Goal: Task Accomplishment & Management: Complete application form

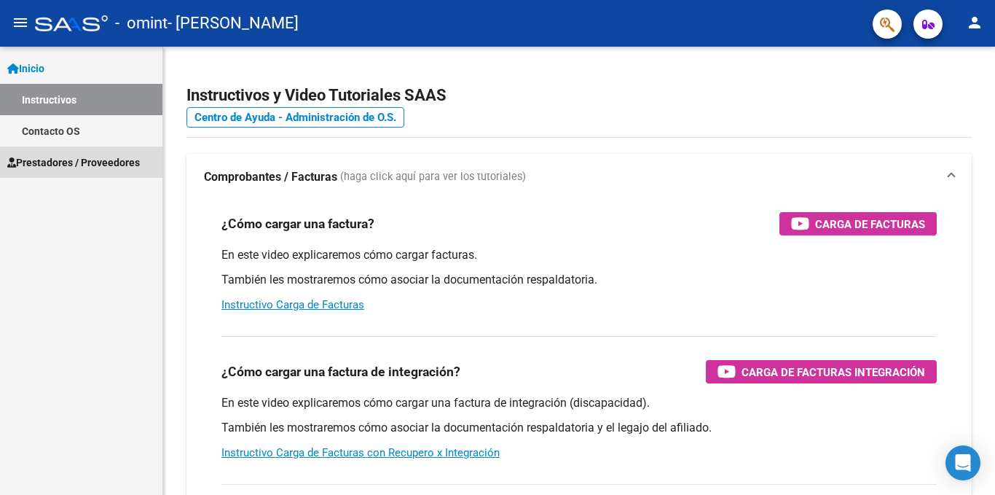
click at [65, 163] on span "Prestadores / Proveedores" at bounding box center [73, 162] width 133 height 16
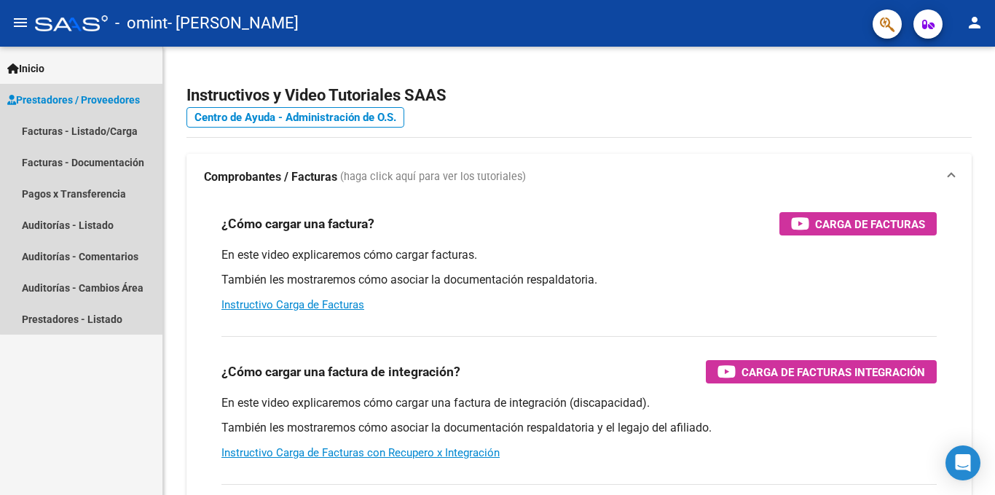
click at [85, 98] on span "Prestadores / Proveedores" at bounding box center [73, 100] width 133 height 16
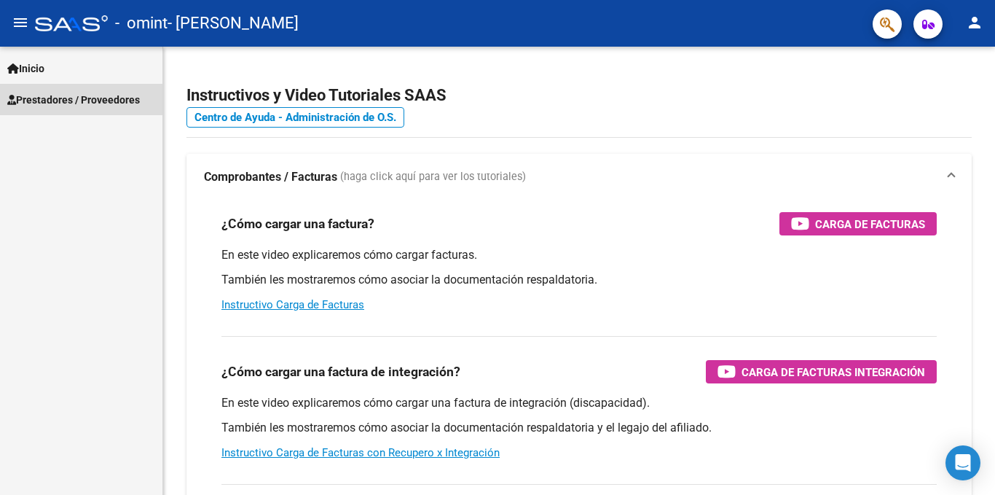
click at [77, 93] on span "Prestadores / Proveedores" at bounding box center [73, 100] width 133 height 16
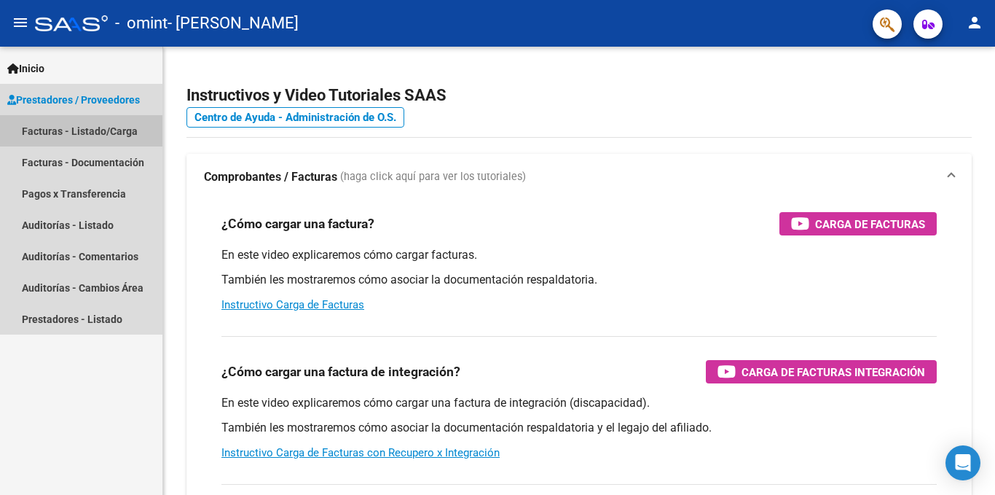
click at [71, 135] on link "Facturas - Listado/Carga" at bounding box center [81, 130] width 162 height 31
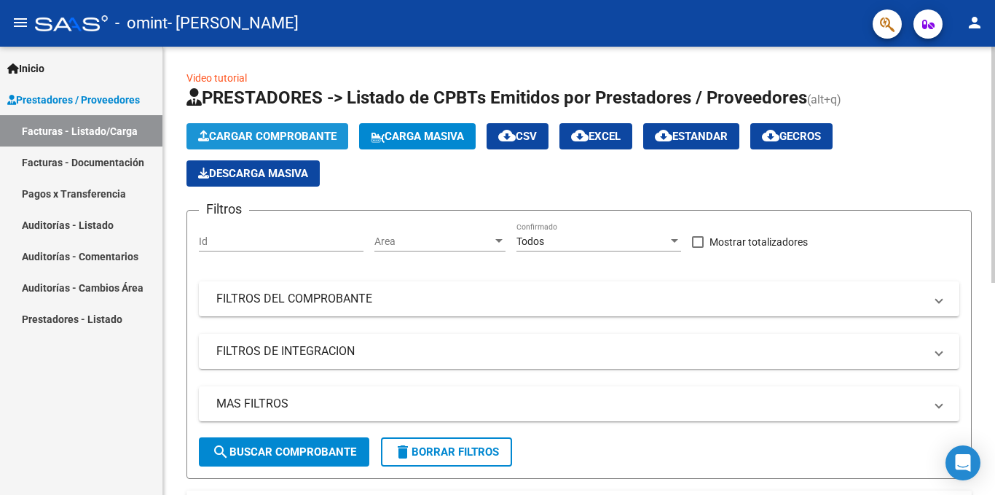
click at [298, 131] on span "Cargar Comprobante" at bounding box center [267, 136] width 138 height 13
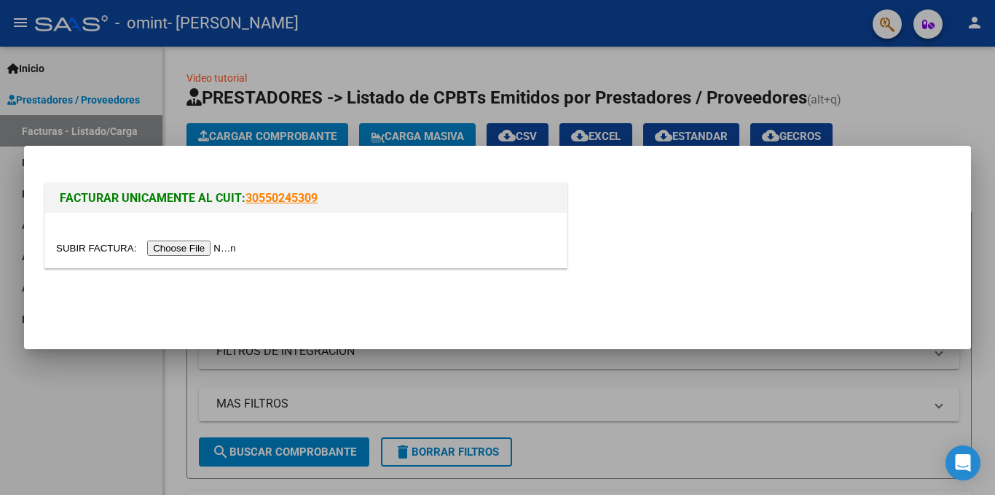
click at [172, 248] on input "file" at bounding box center [148, 247] width 184 height 15
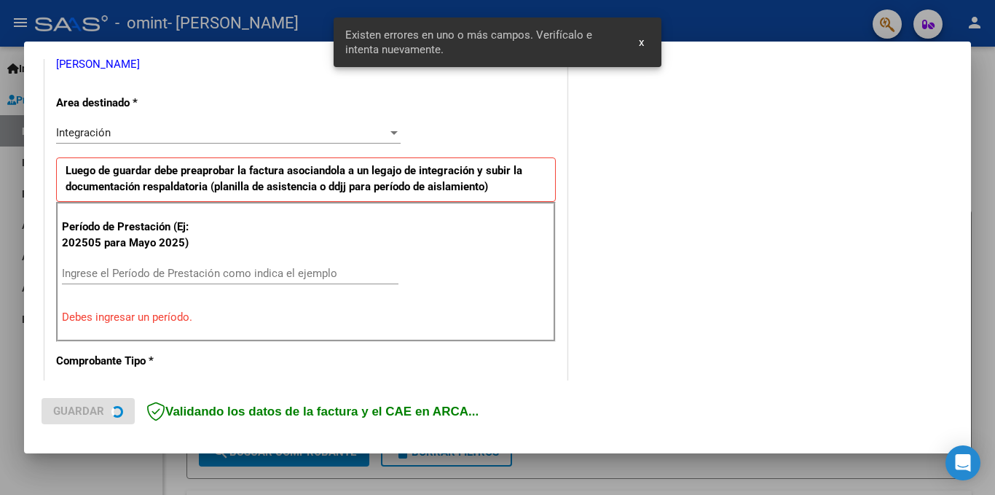
scroll to position [319, 0]
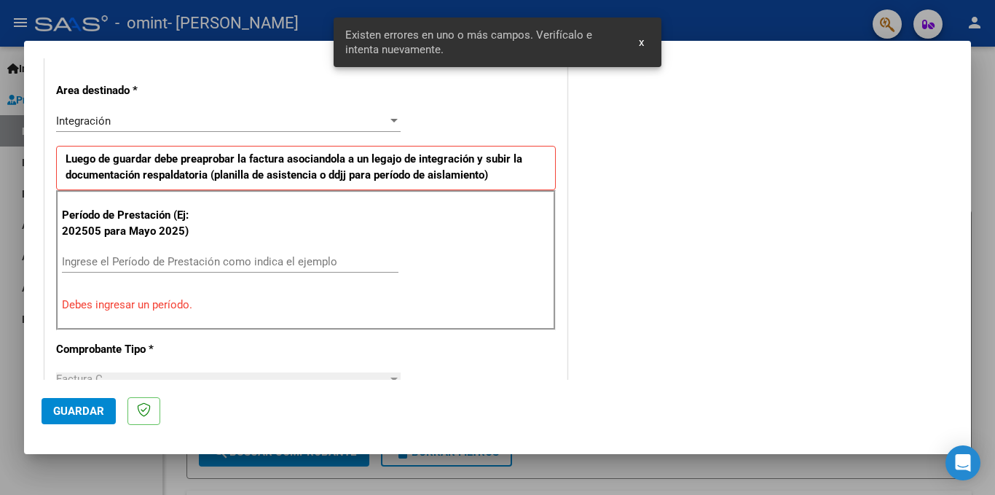
click at [152, 254] on div "Ingrese el Período de Prestación como indica el ejemplo" at bounding box center [230, 262] width 337 height 22
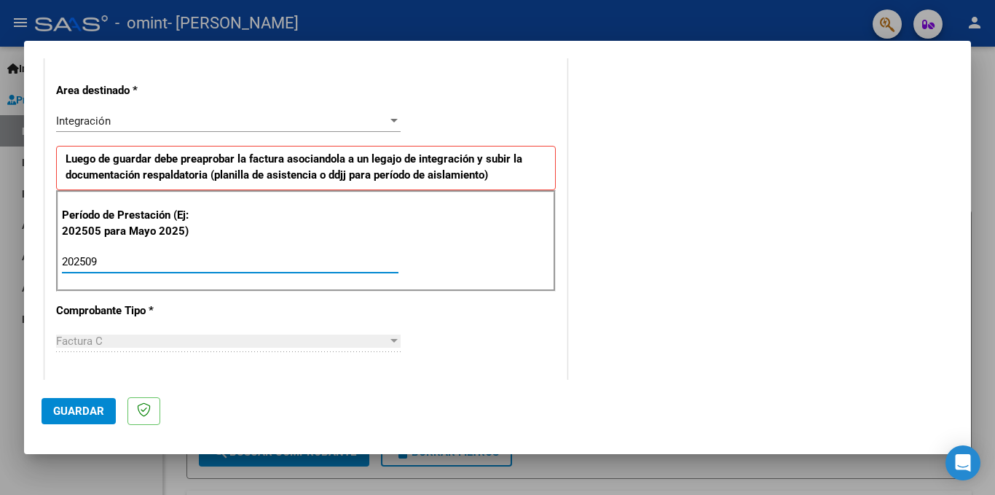
type input "202509"
click at [82, 417] on span "Guardar" at bounding box center [78, 410] width 51 height 13
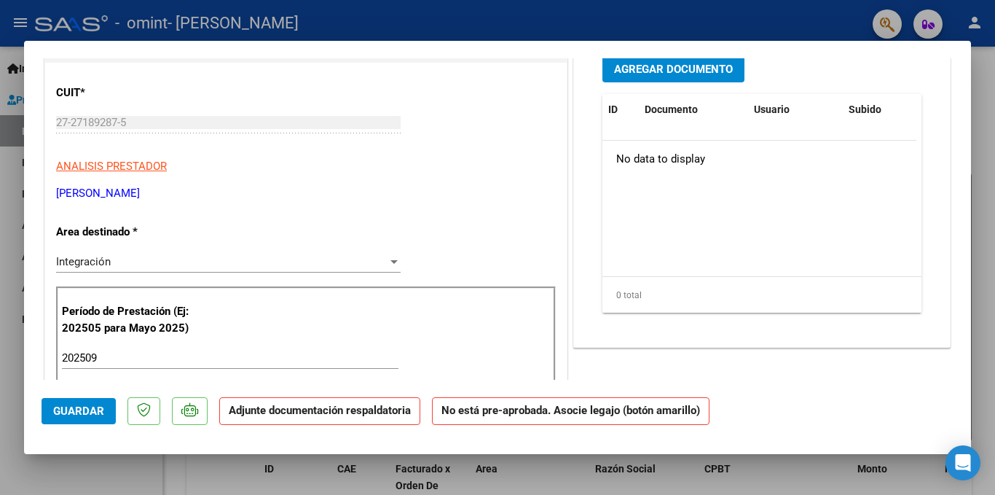
scroll to position [203, 0]
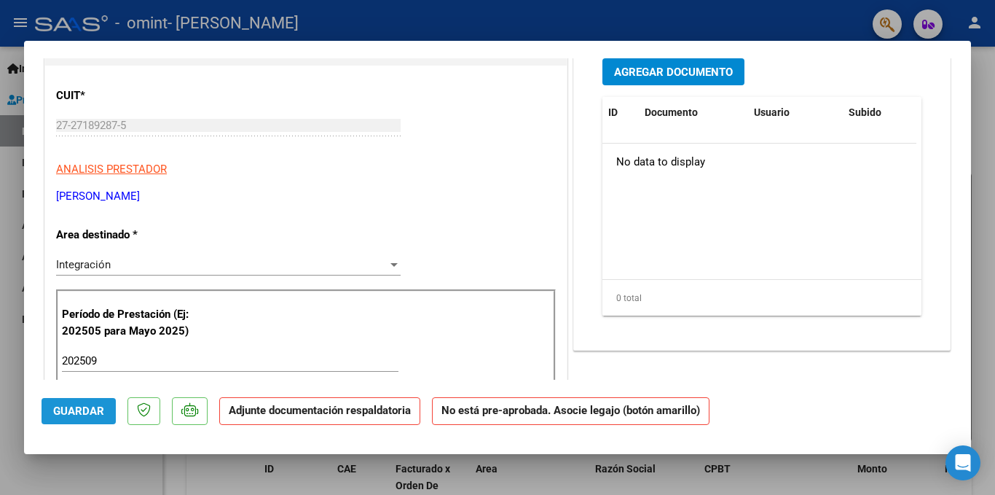
click at [95, 406] on span "Guardar" at bounding box center [78, 410] width 51 height 13
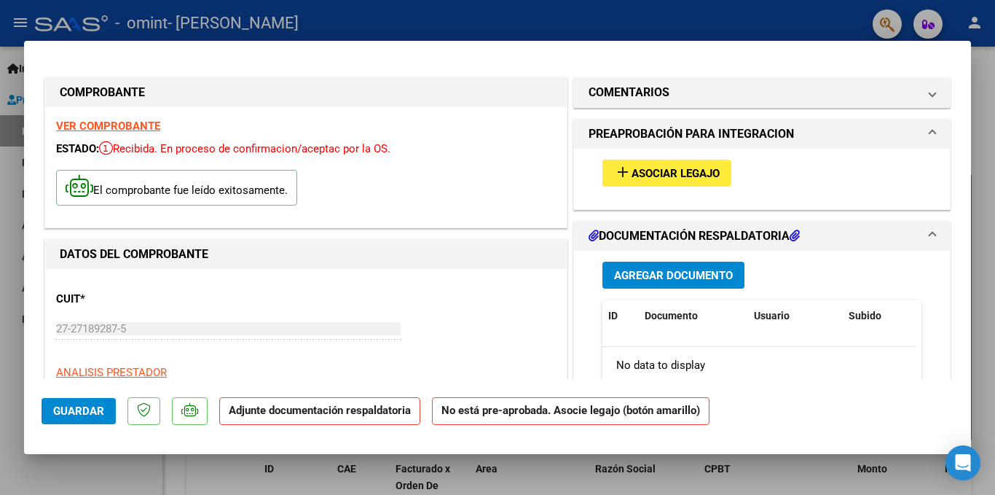
click at [668, 284] on button "Agregar Documento" at bounding box center [674, 275] width 142 height 27
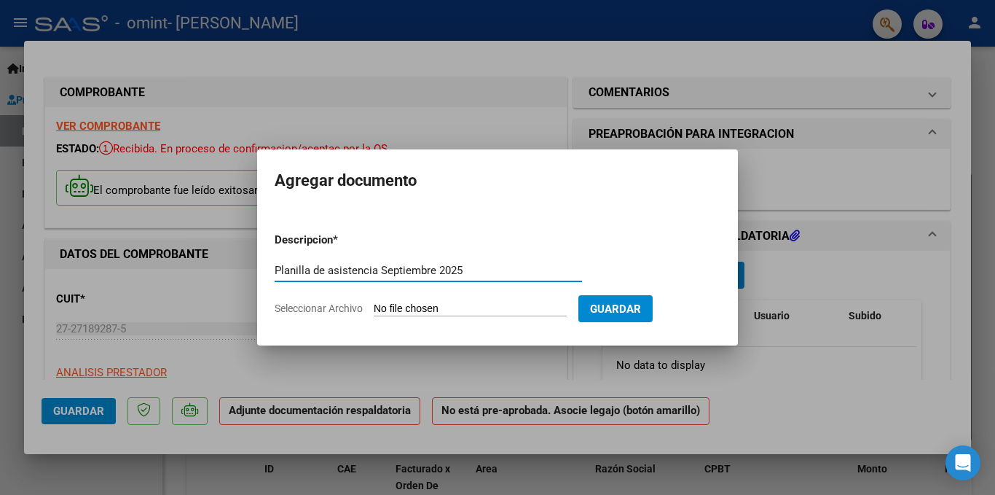
type input "Planilla de asistencia Septiembre 2025"
click at [396, 305] on input "Seleccionar Archivo" at bounding box center [470, 309] width 193 height 14
type input "C:\fakepath\PLANILL ASISTENCIA SEPT 2025 VINCENT PETRI.pdf"
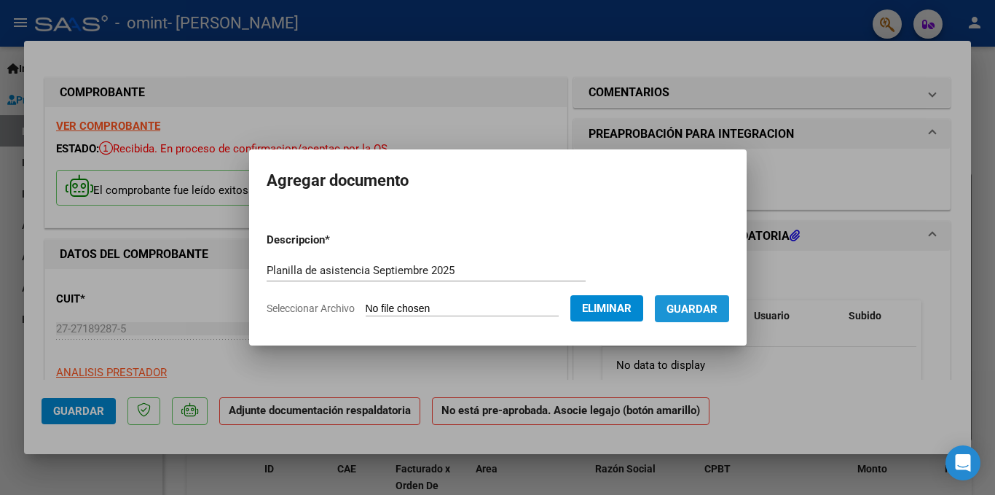
click at [692, 306] on span "Guardar" at bounding box center [692, 308] width 51 height 13
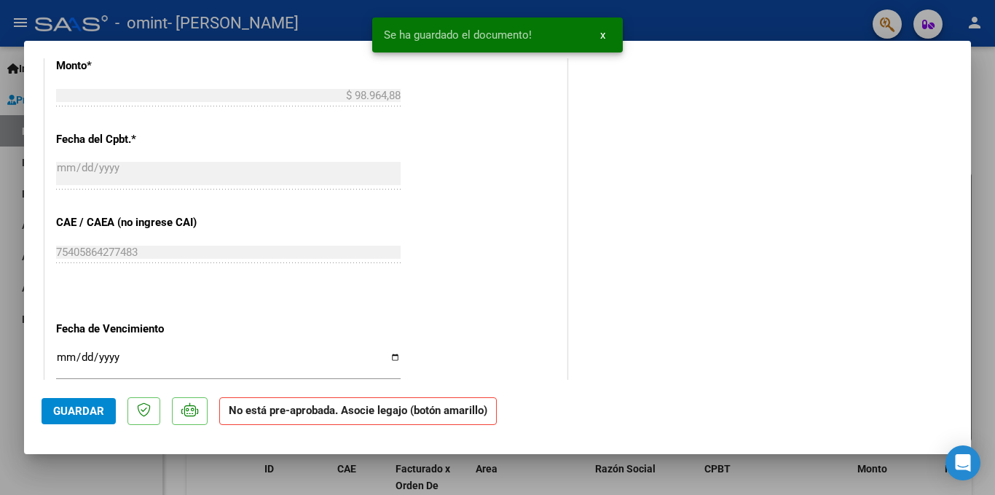
scroll to position [944, 0]
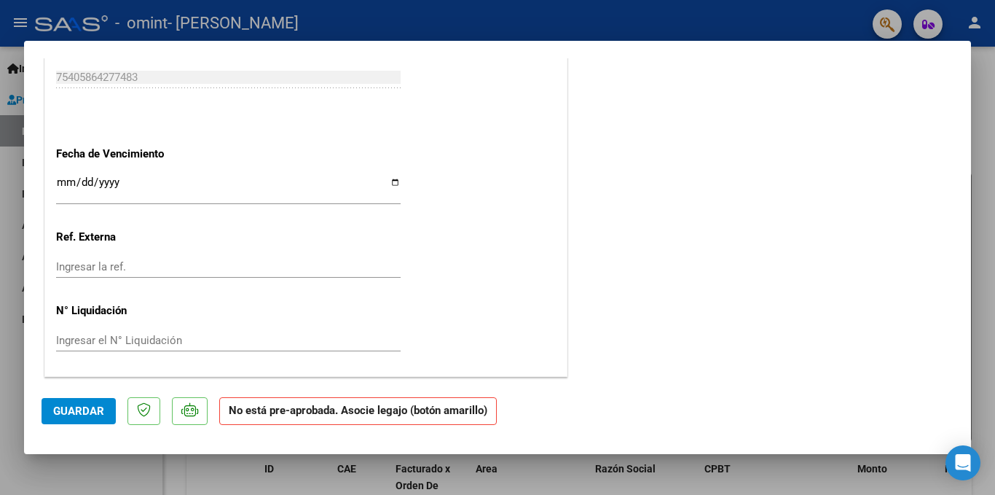
click at [973, 373] on div at bounding box center [497, 247] width 995 height 495
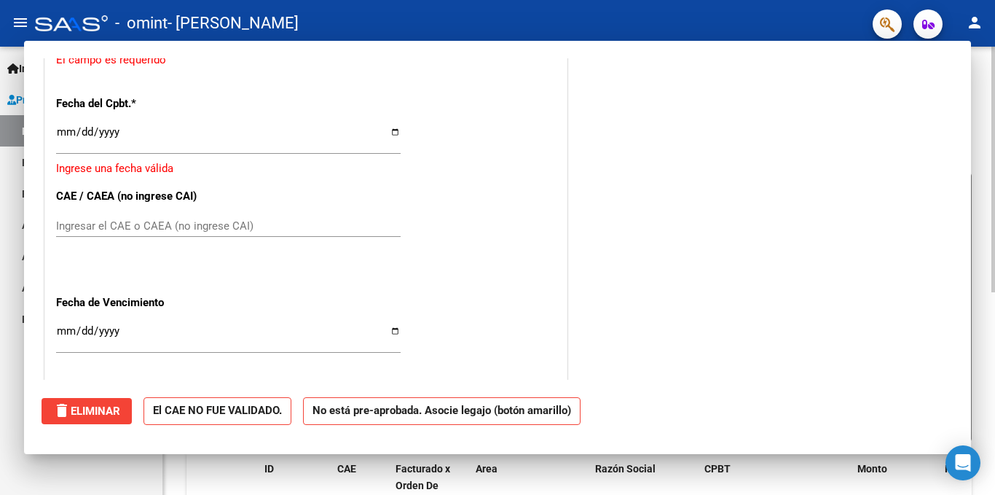
scroll to position [0, 0]
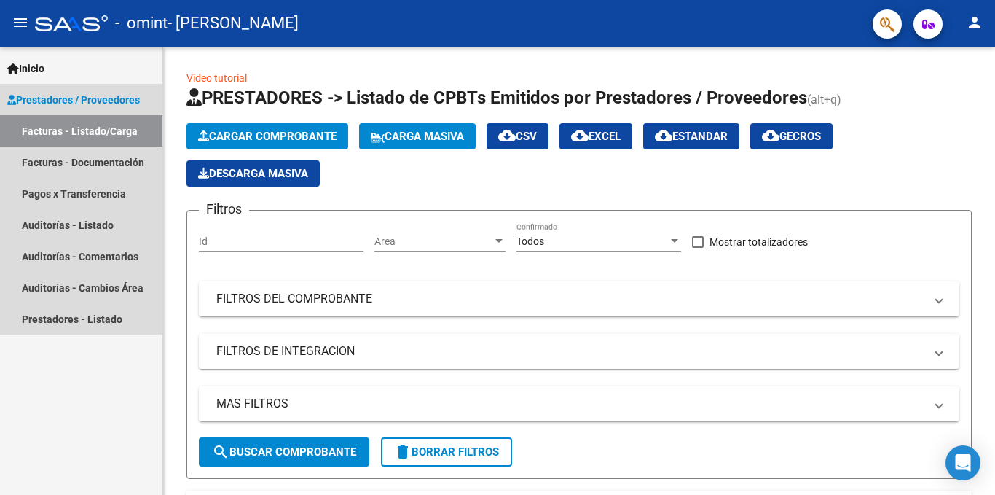
click at [85, 136] on link "Facturas - Listado/Carga" at bounding box center [81, 130] width 162 height 31
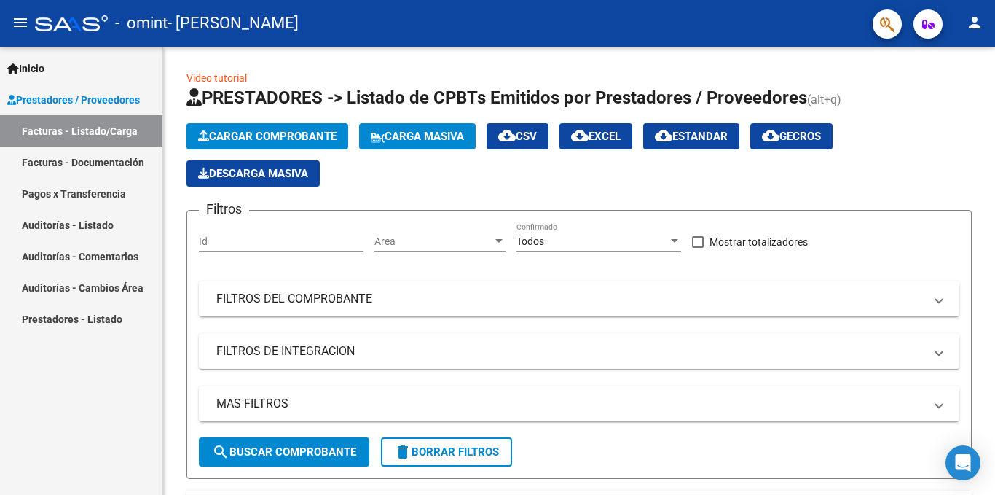
click at [114, 127] on link "Facturas - Listado/Carga" at bounding box center [81, 130] width 162 height 31
click at [267, 136] on span "Cargar Comprobante" at bounding box center [267, 136] width 138 height 13
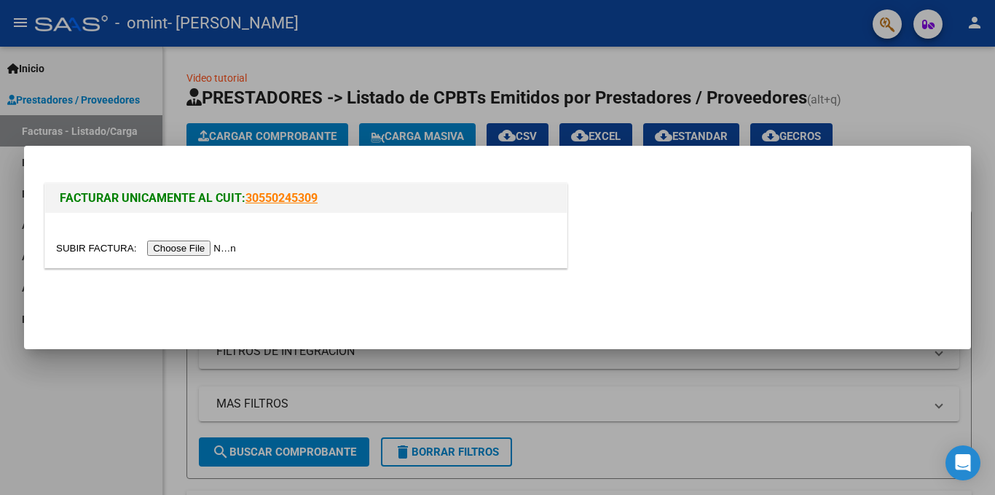
click at [185, 245] on input "file" at bounding box center [148, 247] width 184 height 15
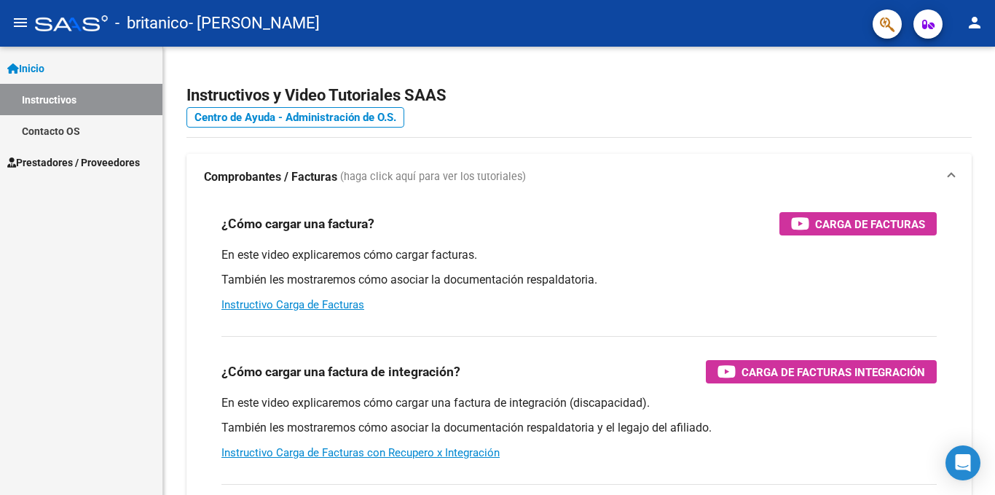
click at [55, 154] on span "Prestadores / Proveedores" at bounding box center [73, 162] width 133 height 16
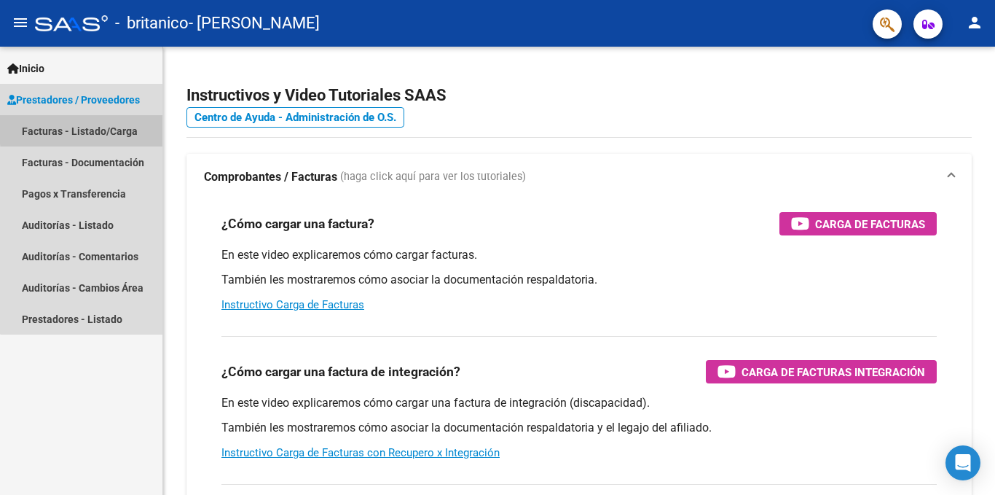
click at [91, 128] on link "Facturas - Listado/Carga" at bounding box center [81, 130] width 162 height 31
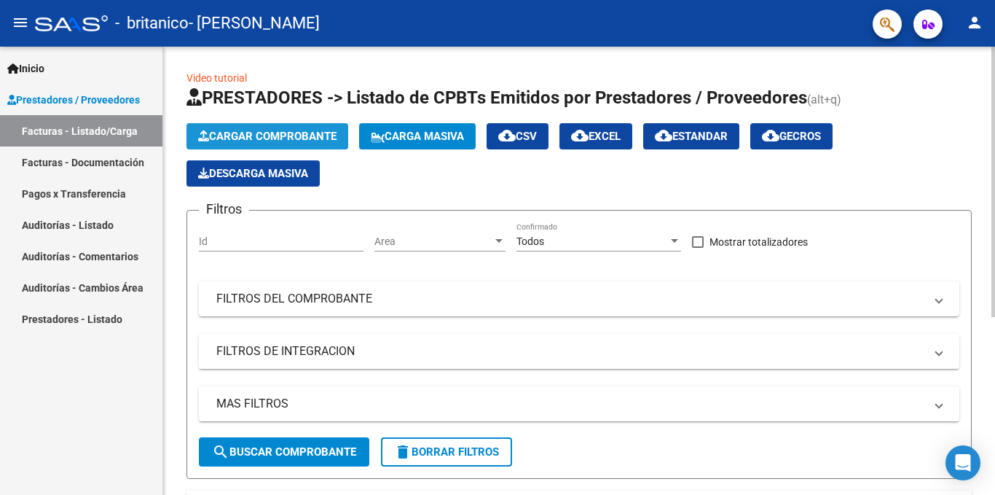
click at [259, 132] on span "Cargar Comprobante" at bounding box center [267, 136] width 138 height 13
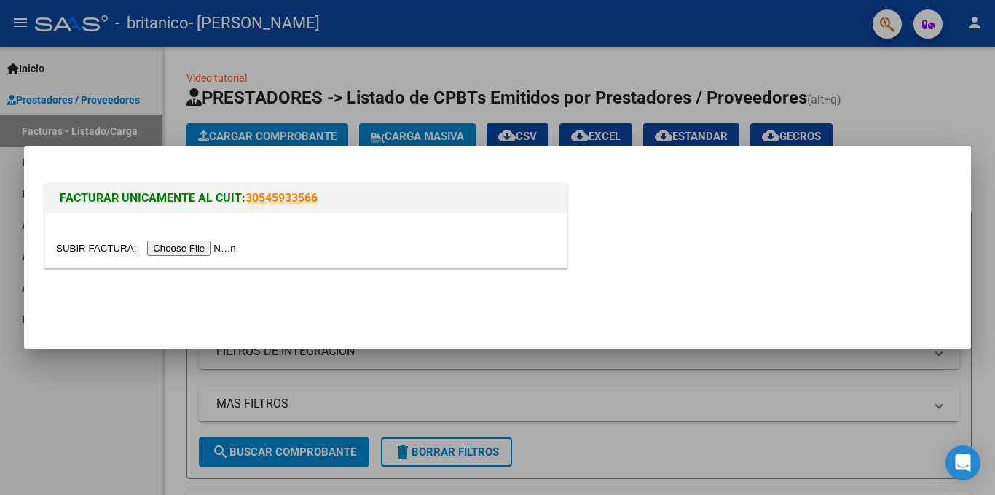
click at [181, 244] on input "file" at bounding box center [148, 247] width 184 height 15
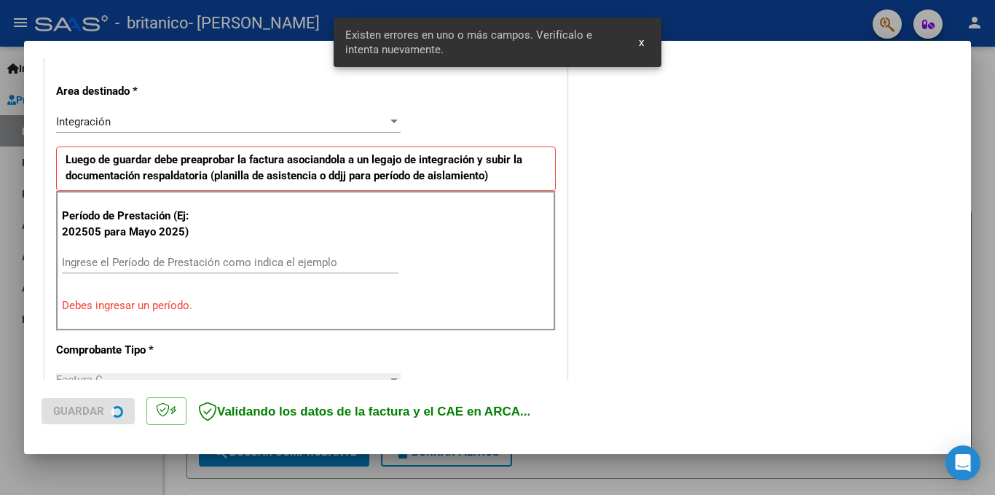
scroll to position [319, 0]
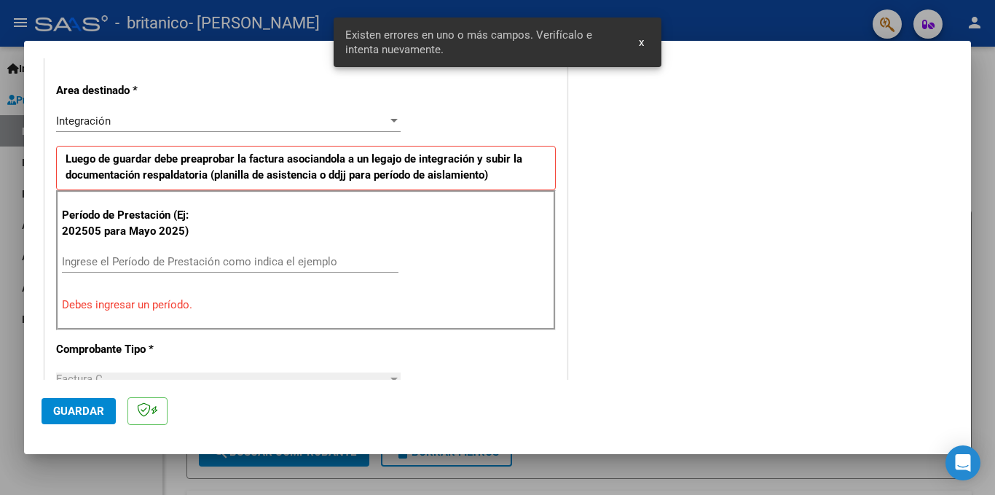
click at [141, 248] on div "Período de Prestación (Ej: 202505 para [DATE]) Ingrese el Período de Prestación…" at bounding box center [306, 260] width 500 height 140
click at [125, 260] on input "Ingrese el Período de Prestación como indica el ejemplo" at bounding box center [230, 261] width 337 height 13
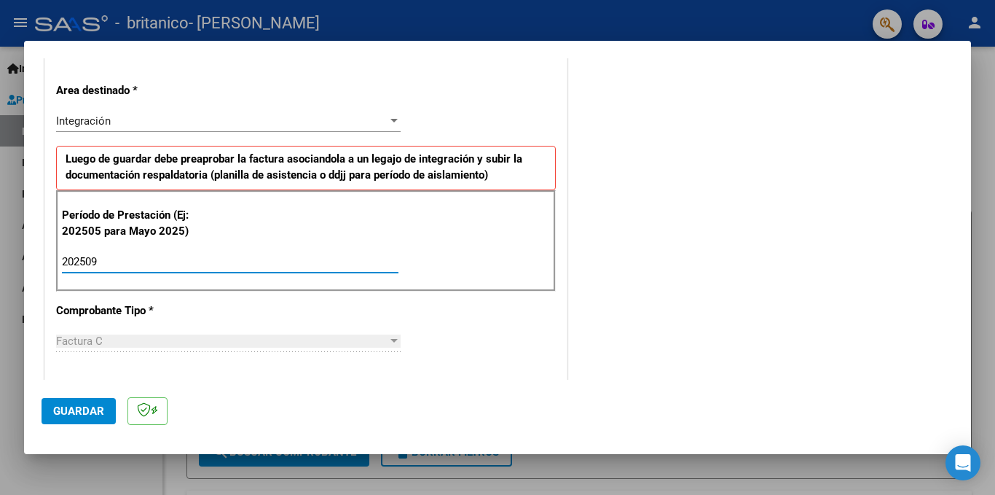
type input "202509"
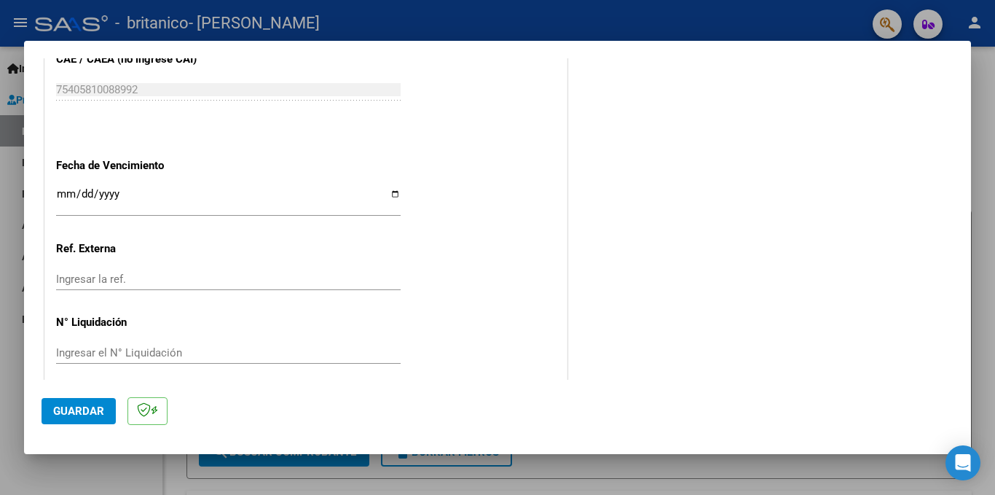
scroll to position [961, 0]
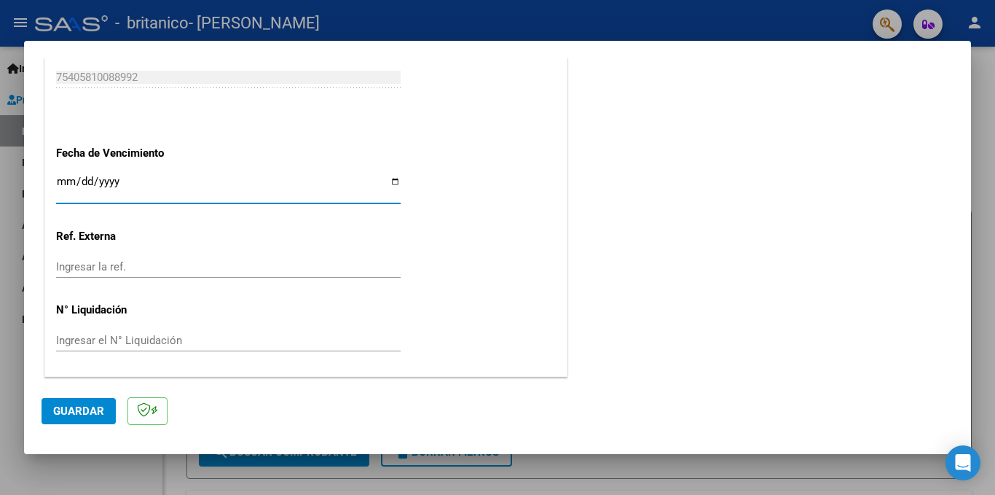
click at [386, 178] on input "Ingresar la fecha" at bounding box center [228, 187] width 345 height 23
type input "[DATE]"
click at [82, 404] on span "Guardar" at bounding box center [78, 410] width 51 height 13
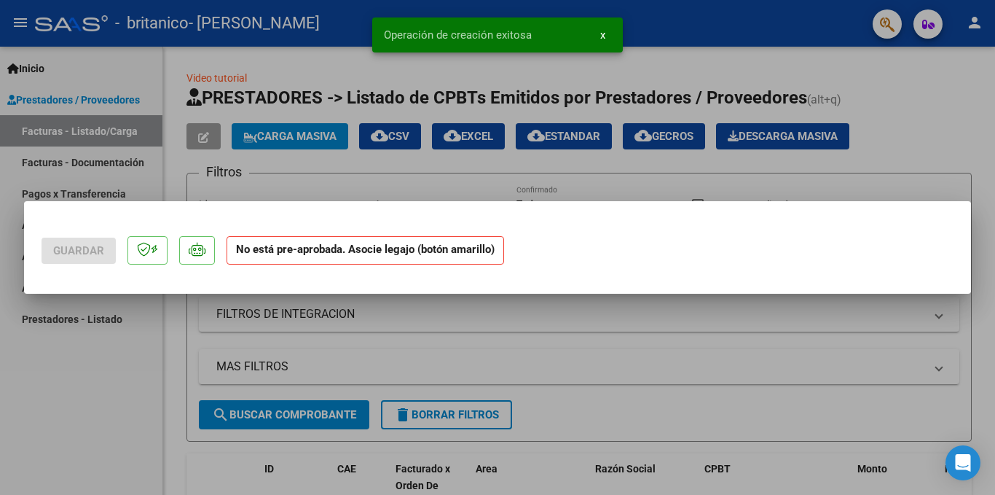
scroll to position [0, 0]
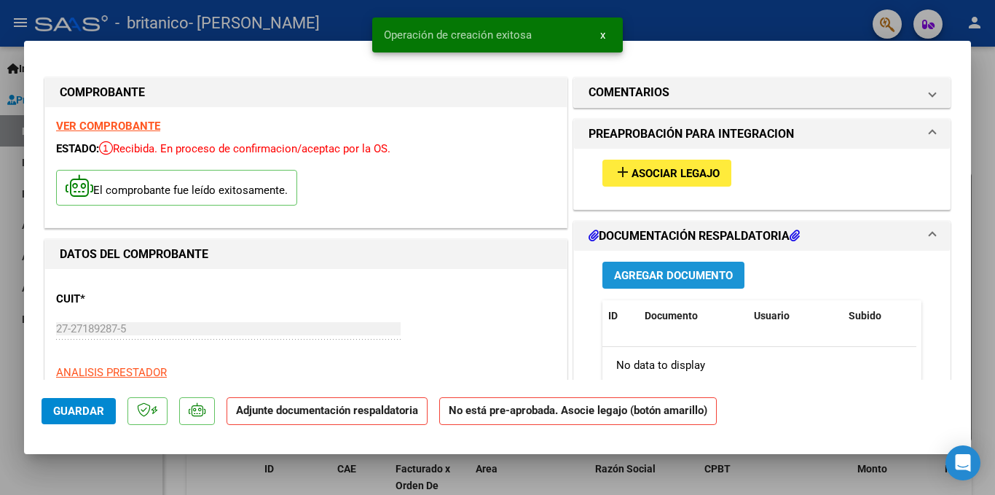
click at [658, 278] on span "Agregar Documento" at bounding box center [673, 275] width 119 height 13
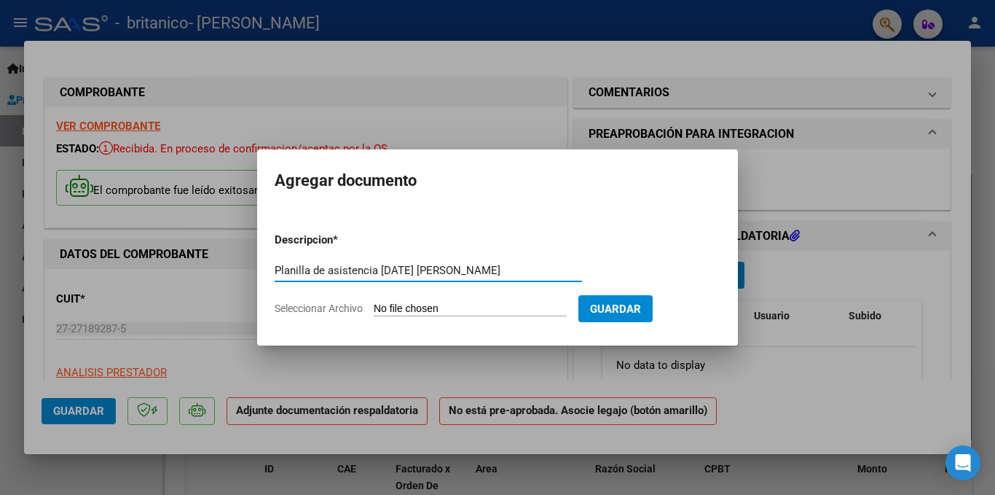
type input "Planilla de asistencia [DATE] [PERSON_NAME]"
click at [395, 306] on input "Seleccionar Archivo" at bounding box center [470, 309] width 193 height 14
type input "C:\fakepath\Planilla de asistencia [DATE] [PERSON_NAME] PDF.pdf"
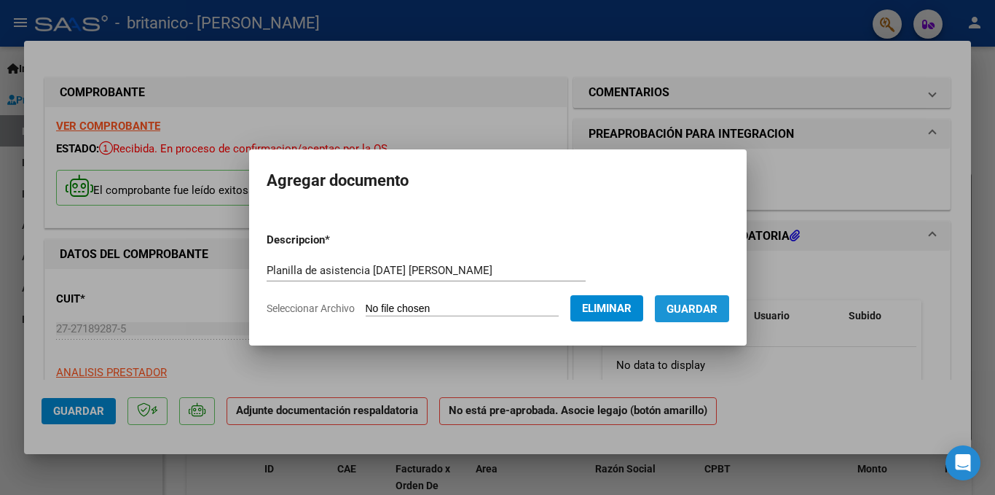
click at [694, 308] on span "Guardar" at bounding box center [692, 308] width 51 height 13
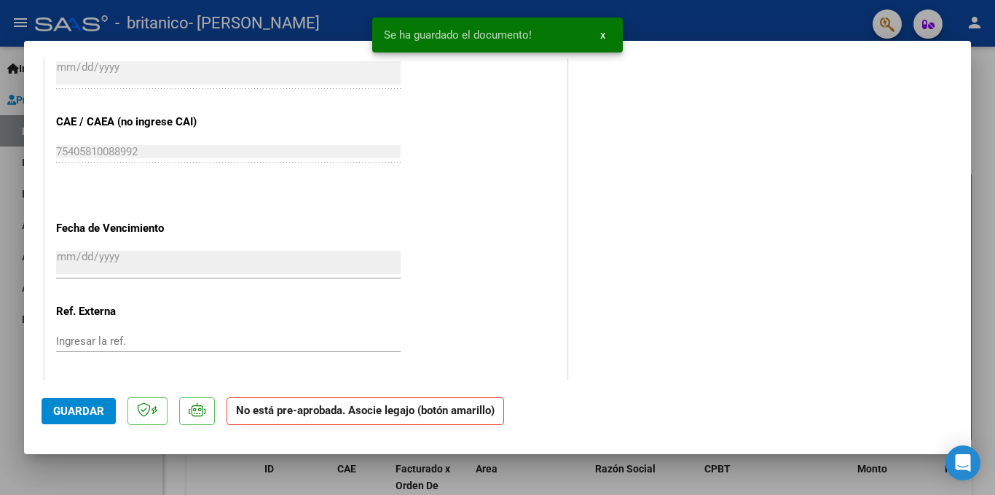
scroll to position [944, 0]
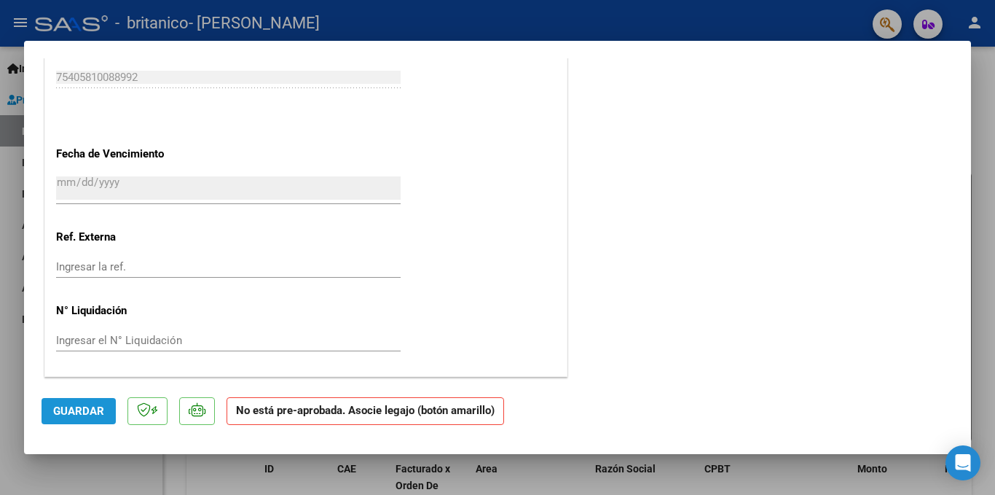
click at [87, 413] on span "Guardar" at bounding box center [78, 410] width 51 height 13
